Goal: Navigation & Orientation: Find specific page/section

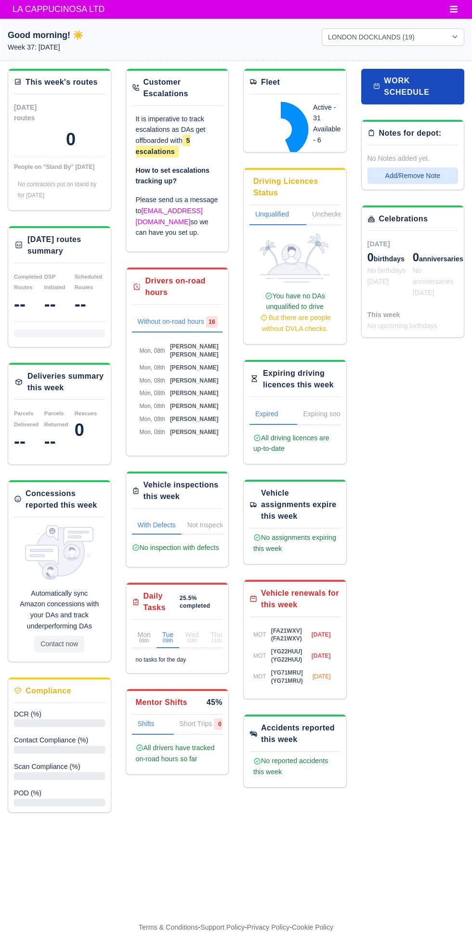
select select "1"
click at [72, 9] on span "LA CAPPUCINOSA LTD" at bounding box center [59, 9] width 102 height 19
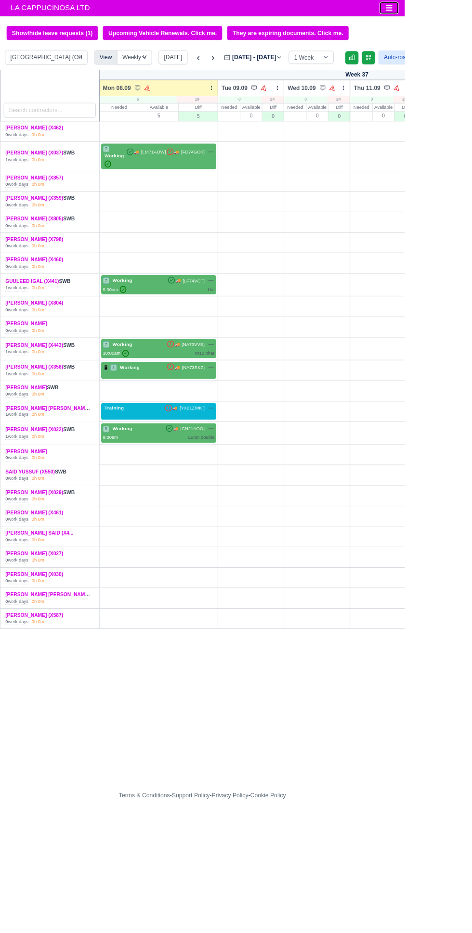
click at [453, 9] on icon "Toggle navigation" at bounding box center [454, 9] width 8 height 7
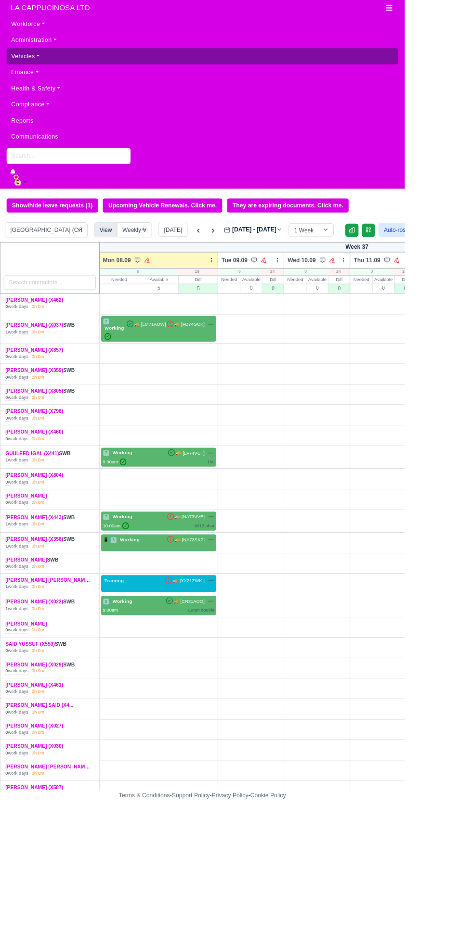
click at [60, 72] on link "Vehicles" at bounding box center [236, 65] width 456 height 19
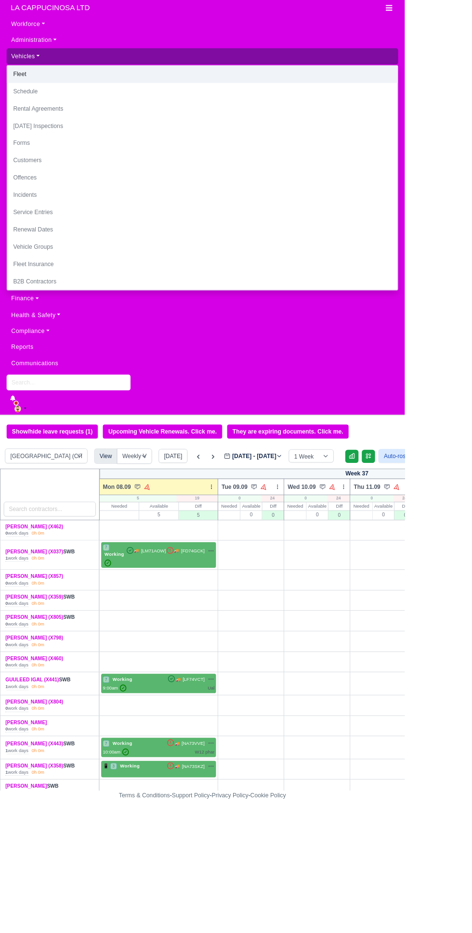
click at [140, 94] on link "Fleet" at bounding box center [235, 87] width 455 height 20
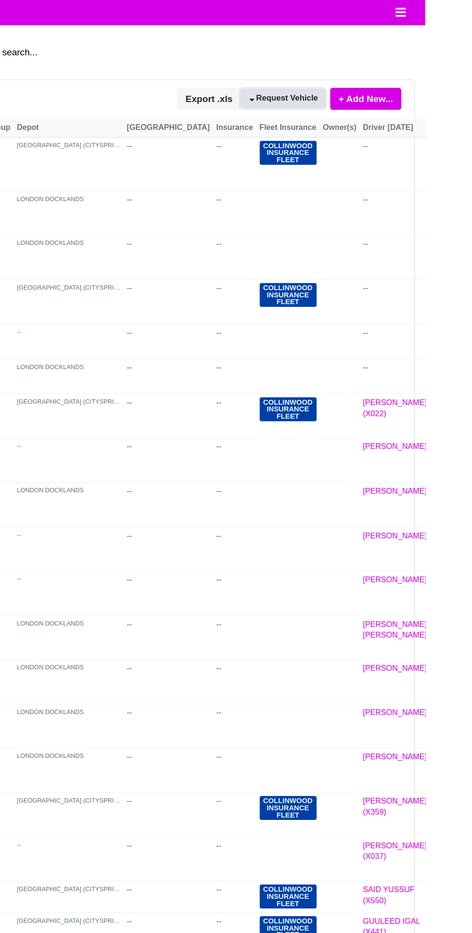
click at [372, 77] on link "Request Vehicle" at bounding box center [365, 73] width 63 height 14
click at [319, 75] on button "Export .xls" at bounding box center [311, 73] width 48 height 16
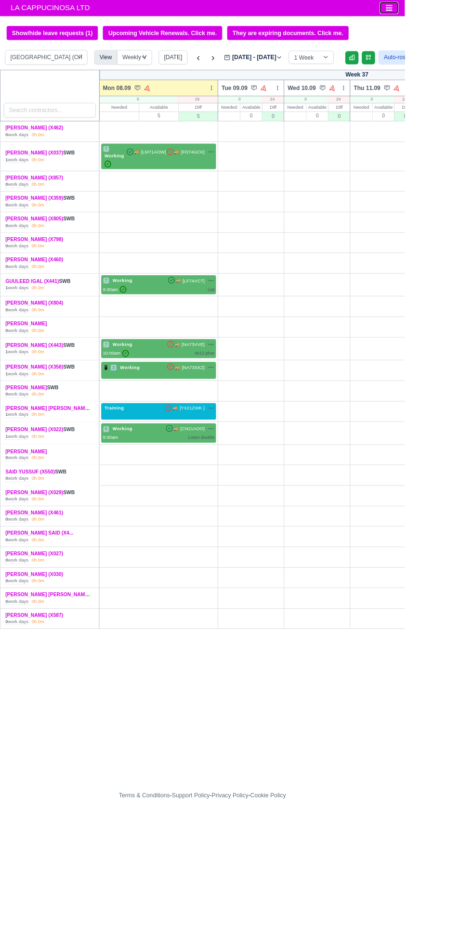
click at [453, 9] on icon "Toggle navigation" at bounding box center [454, 9] width 8 height 7
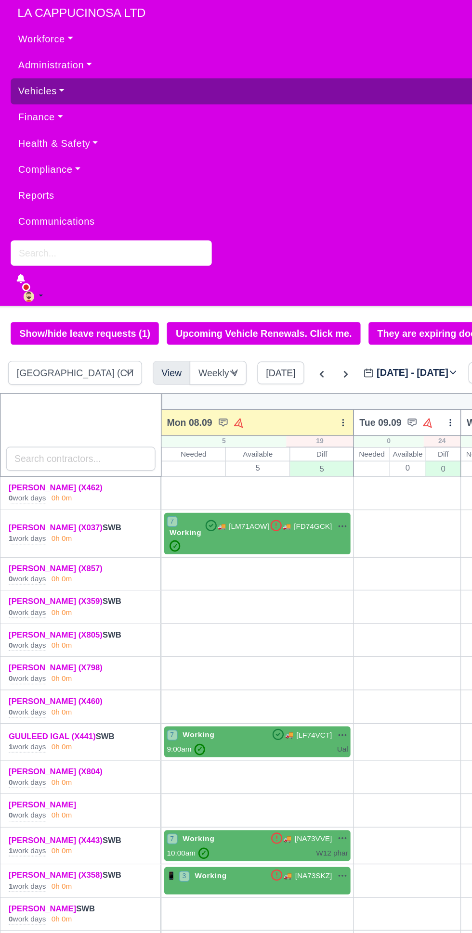
click at [22, 62] on link "Vehicles" at bounding box center [236, 65] width 456 height 19
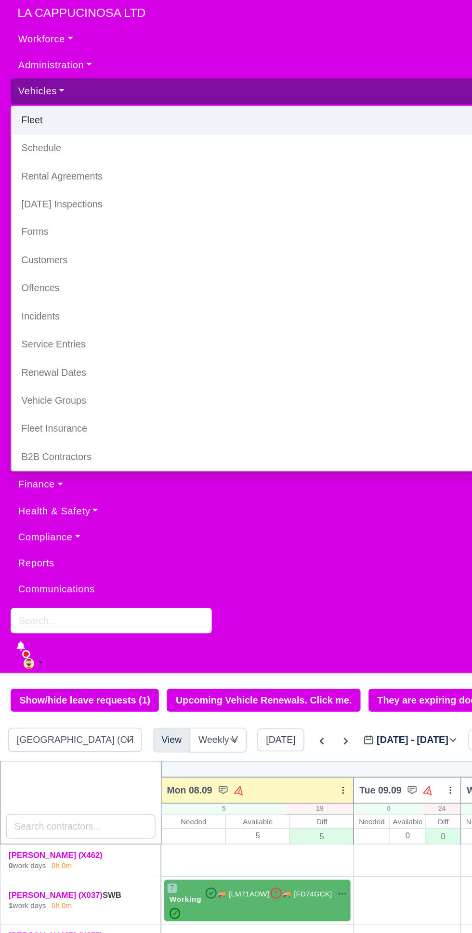
click at [180, 84] on link "Fleet" at bounding box center [235, 87] width 455 height 20
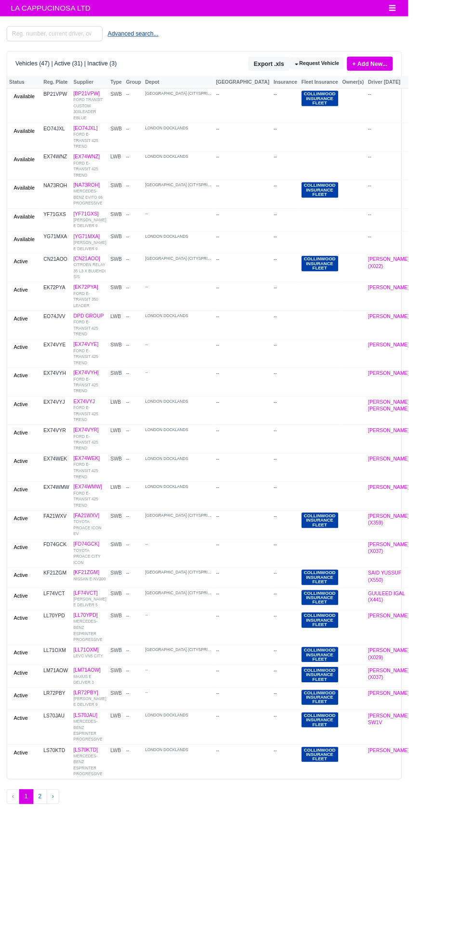
click at [160, 39] on button "Advanced search..." at bounding box center [153, 39] width 71 height 16
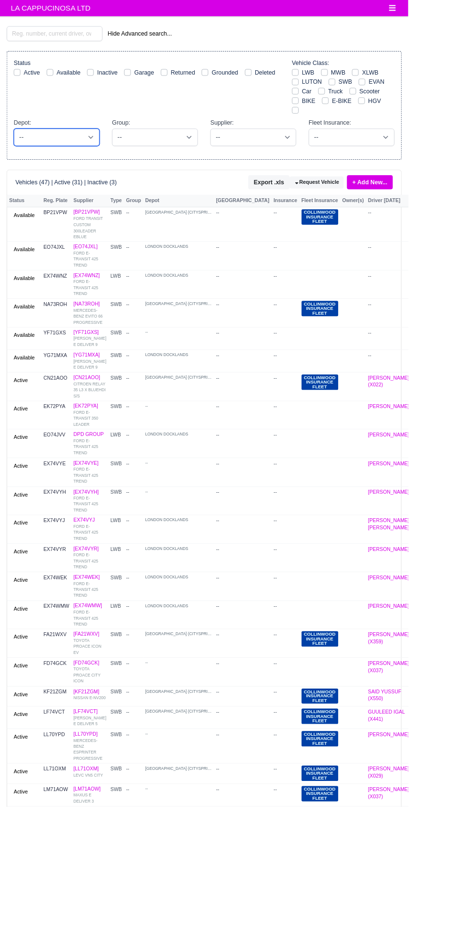
click at [95, 165] on select "-- -- Without Depot -- LONDON CITY (CITYSPRINT) LONDON DOCKLANDS" at bounding box center [65, 159] width 99 height 20
select select "2"
click at [16, 149] on select "-- -- Without Depot -- LONDON CITY (CITYSPRINT) LONDON DOCKLANDS" at bounding box center [65, 159] width 99 height 20
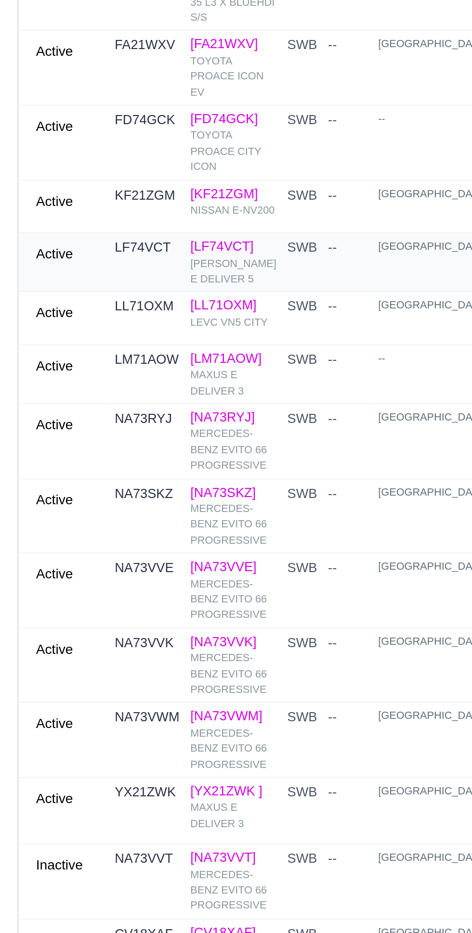
click at [124, 450] on td "SWB" at bounding box center [133, 448] width 18 height 26
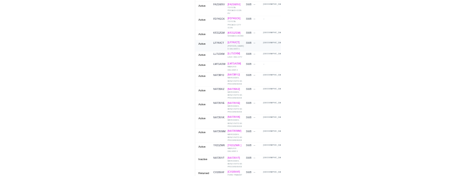
scroll to position [270, 0]
